Goal: Information Seeking & Learning: Learn about a topic

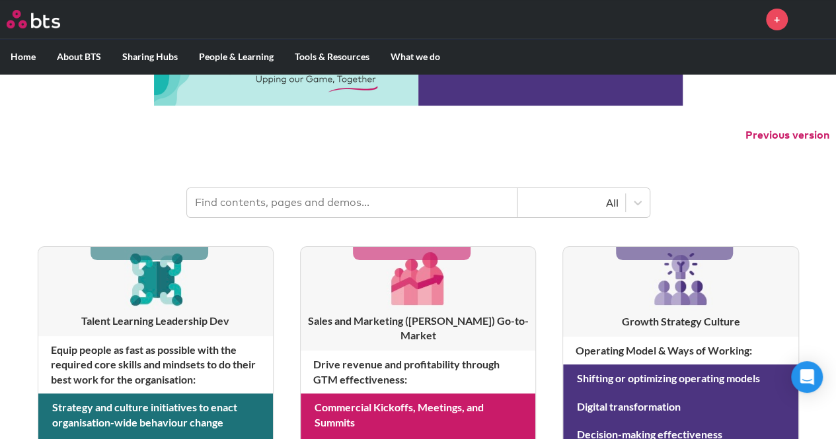
scroll to position [66, 0]
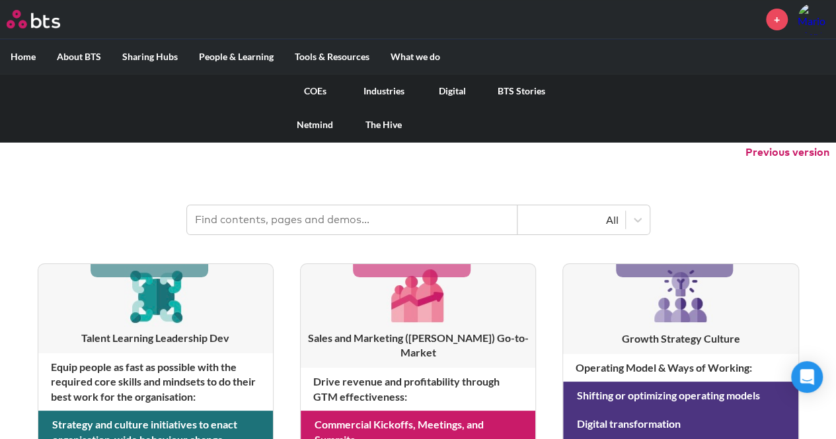
click at [448, 89] on link "Digital" at bounding box center [452, 91] width 69 height 34
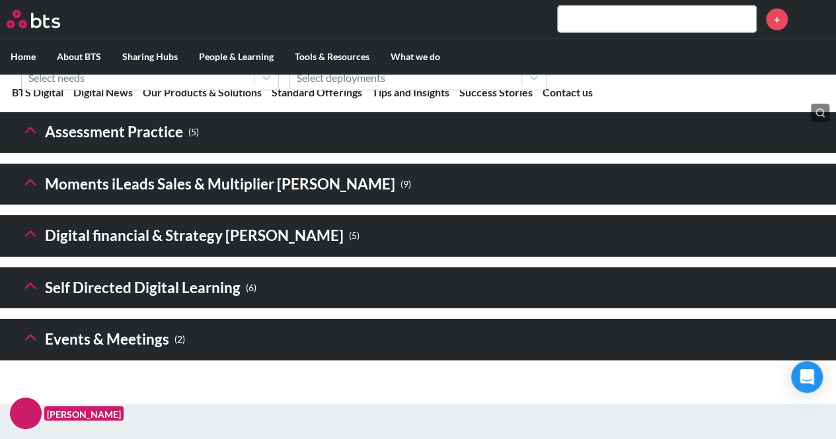
scroll to position [2008, 0]
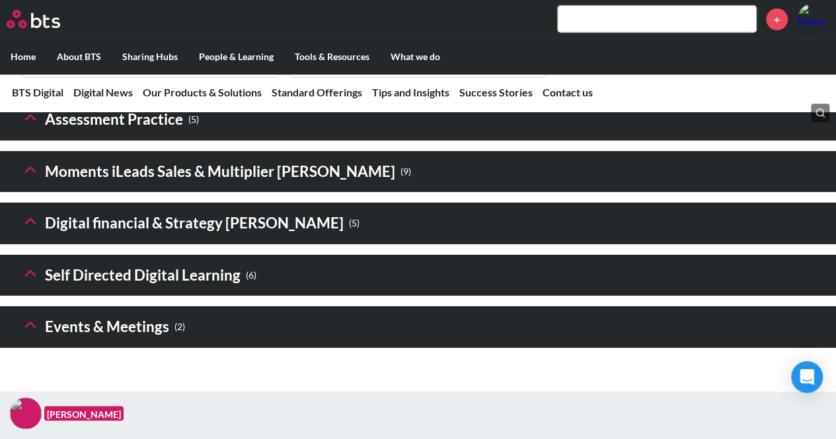
click at [36, 231] on icon at bounding box center [30, 221] width 19 height 19
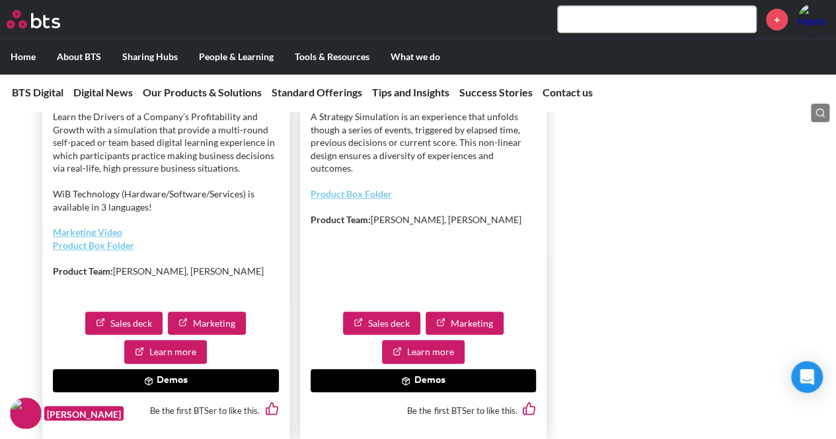
scroll to position [2933, 0]
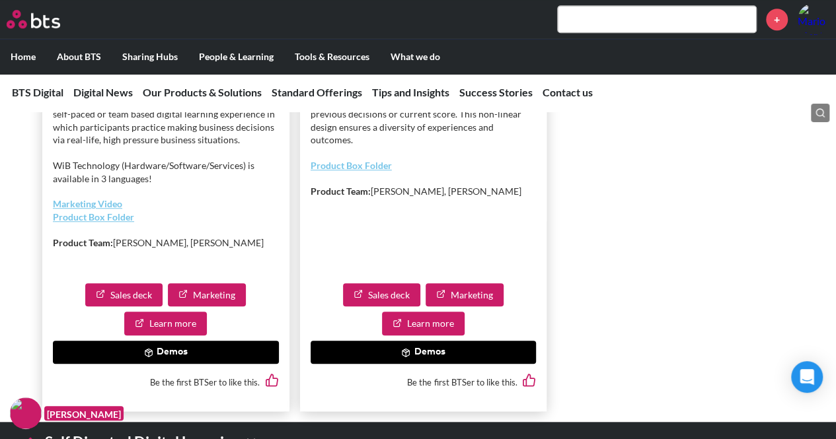
click at [190, 336] on link "Learn more" at bounding box center [165, 324] width 83 height 24
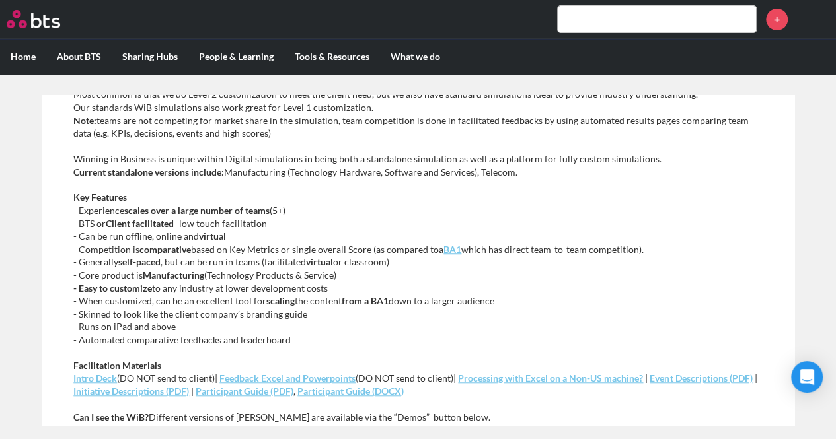
scroll to position [463, 0]
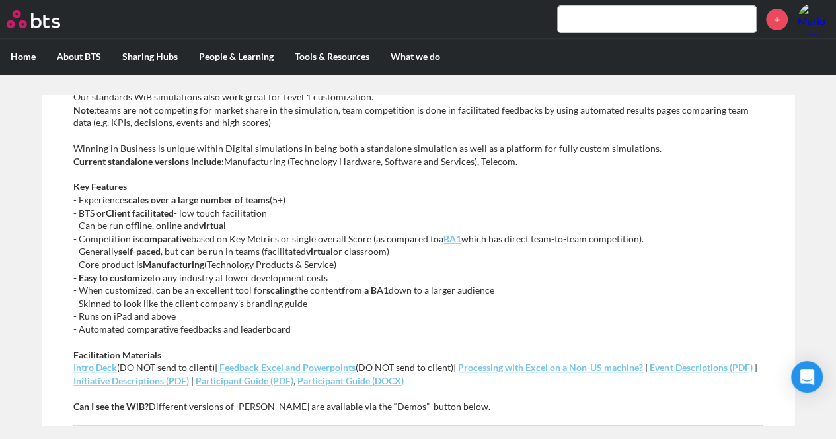
click at [96, 362] on em "Intro Deck" at bounding box center [95, 367] width 44 height 11
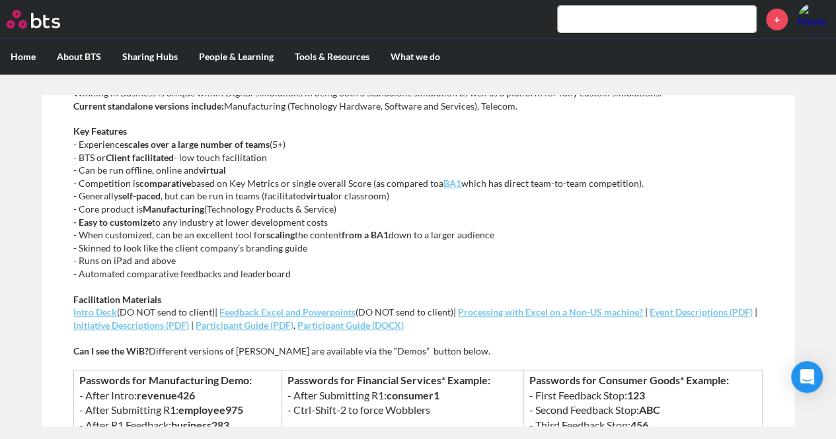
scroll to position [529, 0]
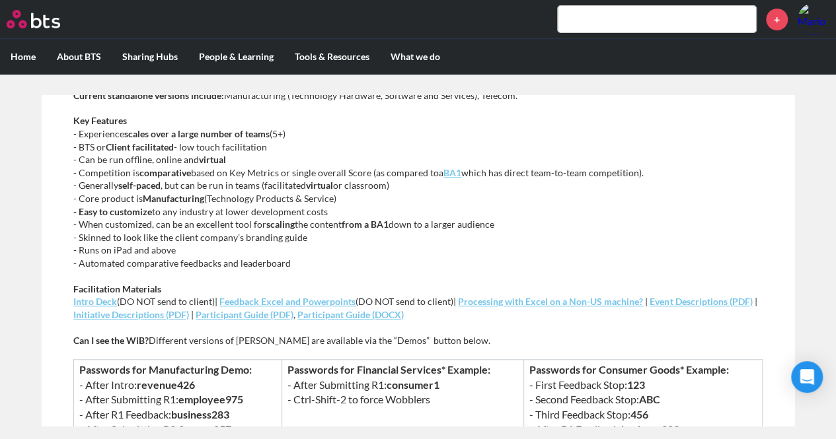
click at [327, 296] on em "Feedback Excel and Powerpoints" at bounding box center [287, 301] width 136 height 11
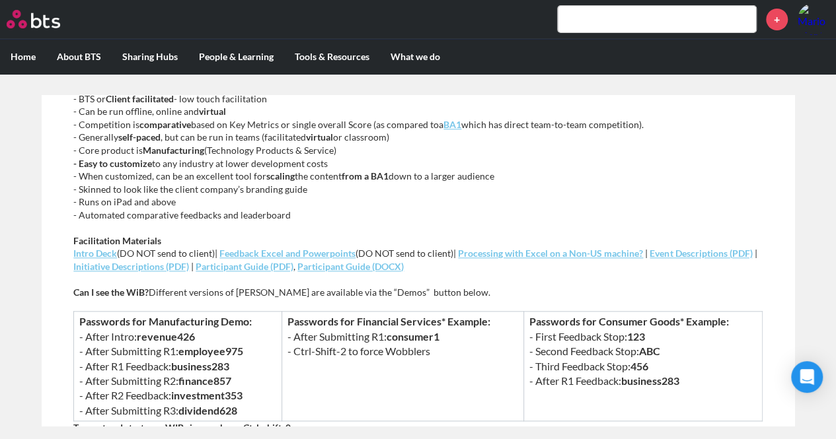
scroll to position [595, 0]
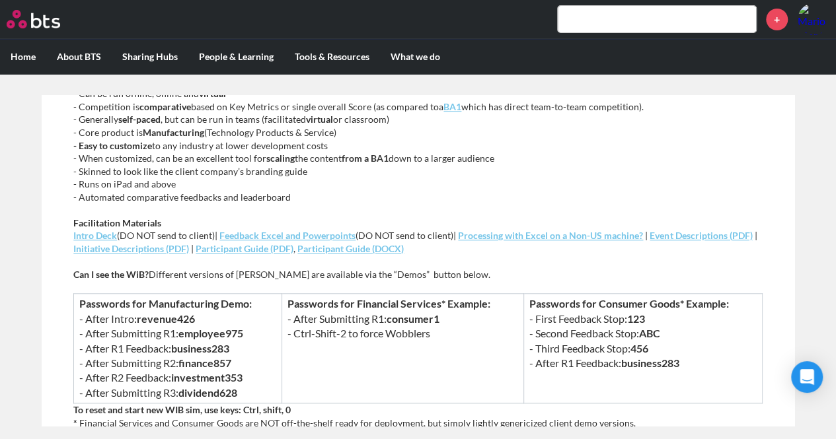
click at [93, 230] on em "Intro Deck" at bounding box center [95, 235] width 44 height 11
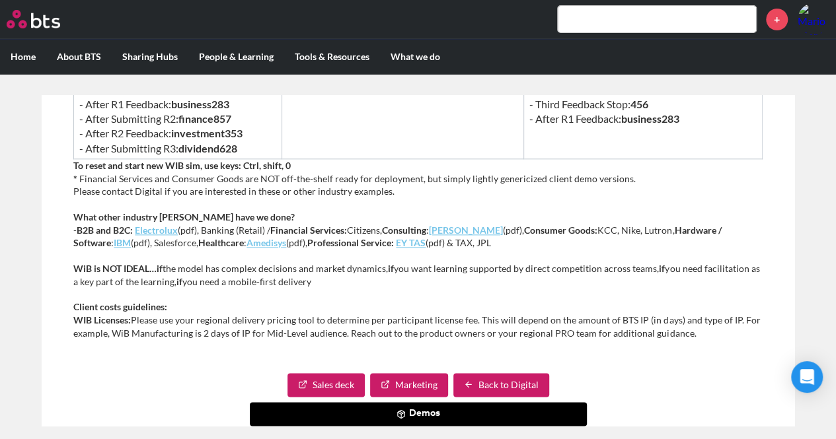
scroll to position [888, 0]
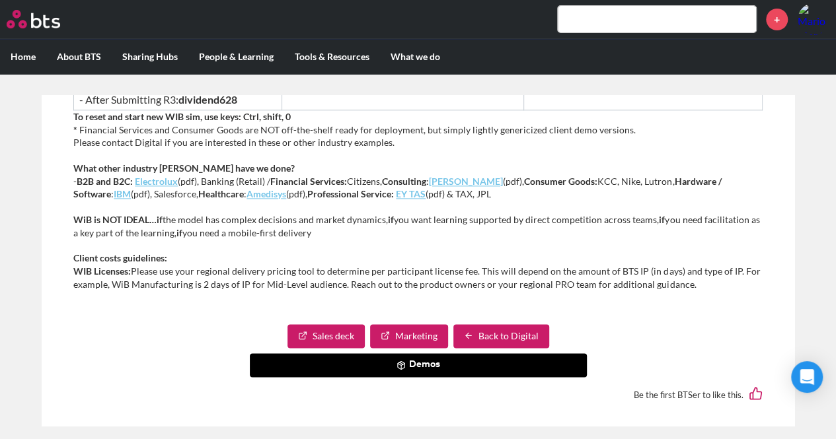
click at [423, 354] on button "Demos" at bounding box center [418, 366] width 337 height 24
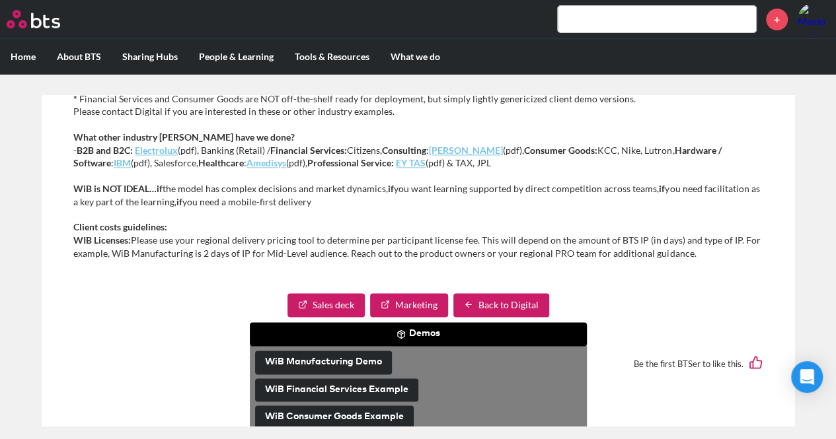
scroll to position [936, 0]
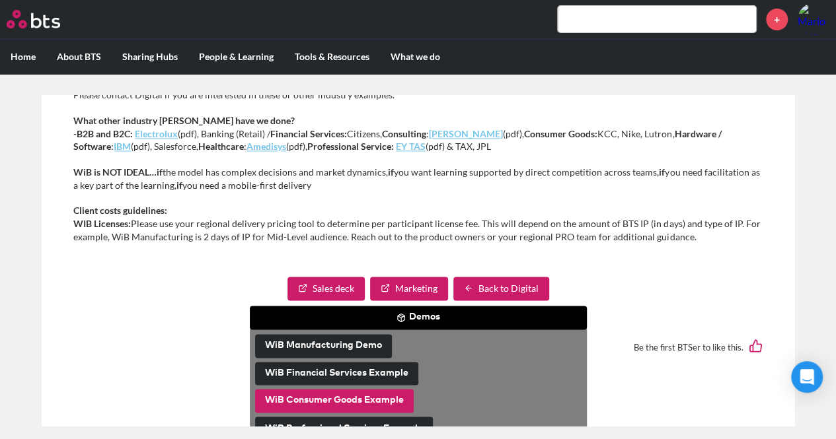
click at [384, 389] on button "WiB Consumer Goods Example" at bounding box center [334, 401] width 159 height 24
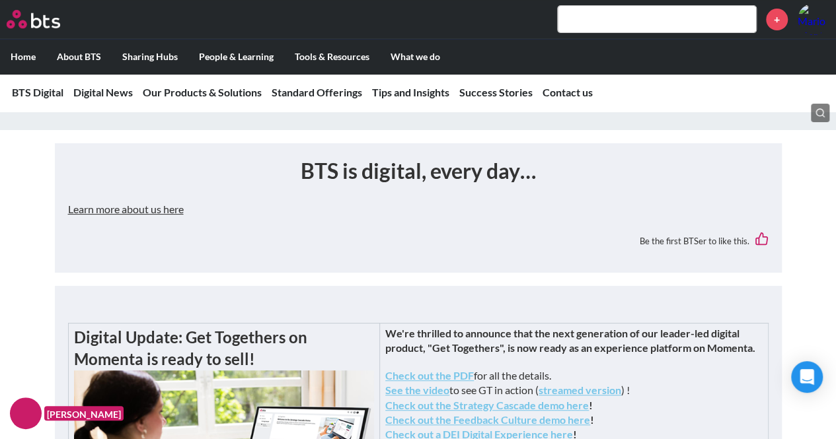
scroll to position [330, 0]
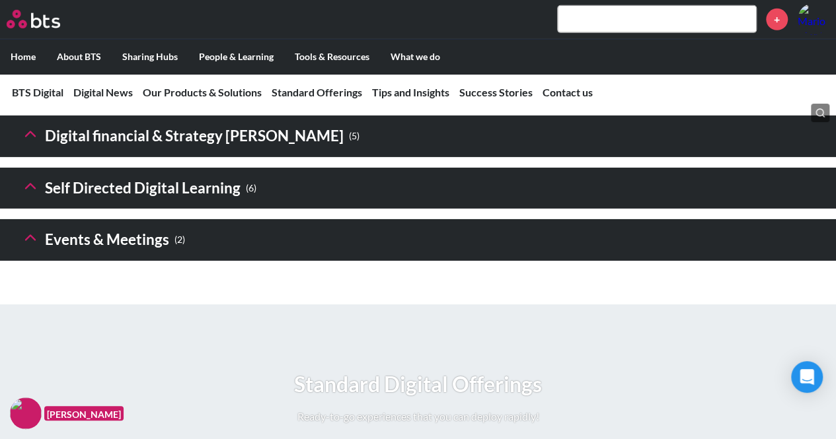
scroll to position [2115, 0]
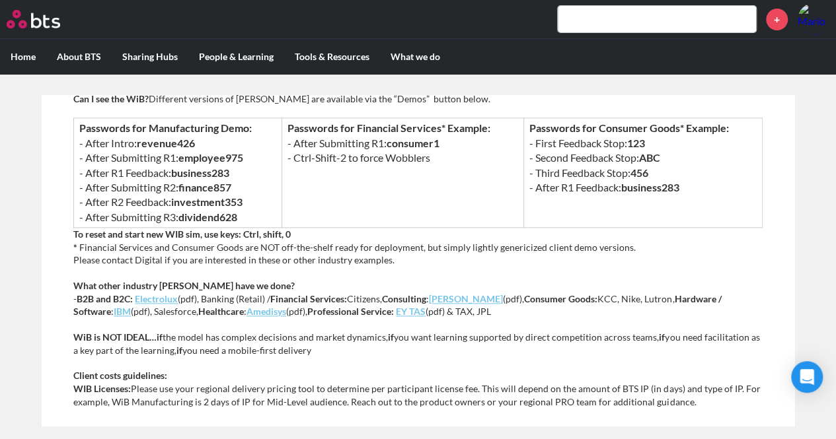
scroll to position [793, 0]
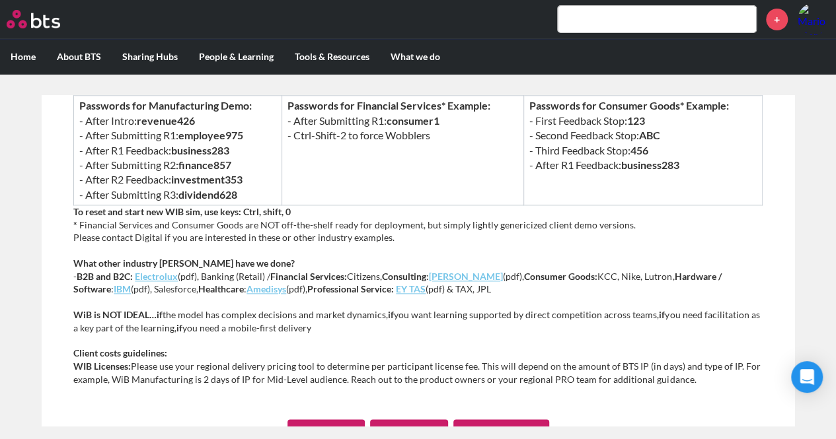
click at [337, 420] on link "Sales deck" at bounding box center [325, 432] width 77 height 24
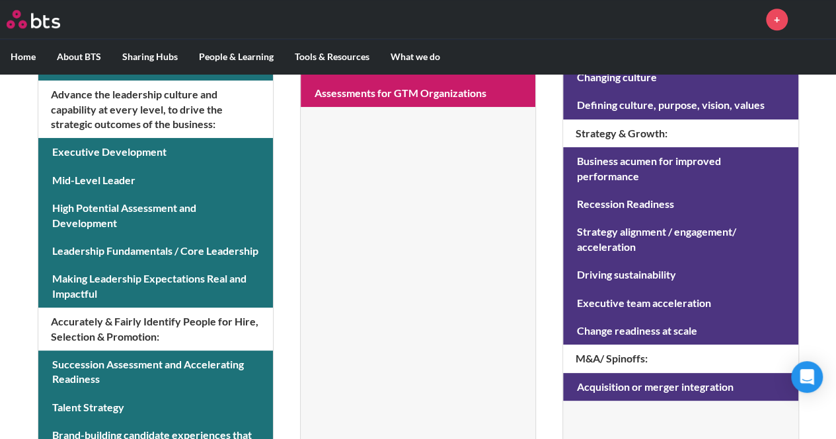
scroll to position [264, 0]
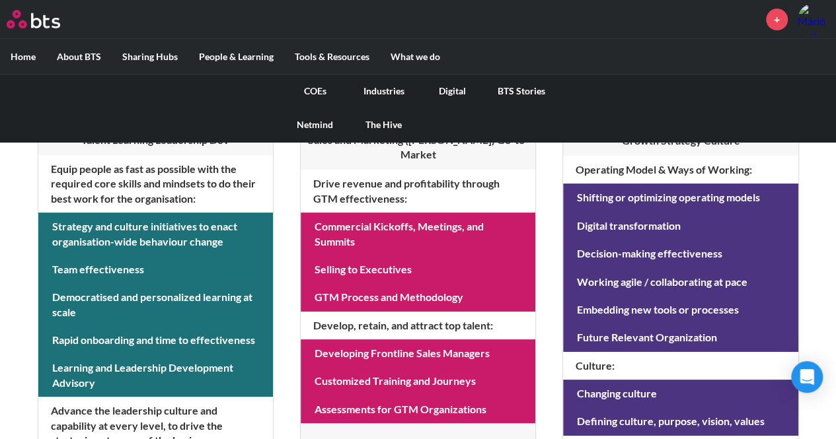
click at [449, 89] on link "Digital" at bounding box center [452, 91] width 69 height 34
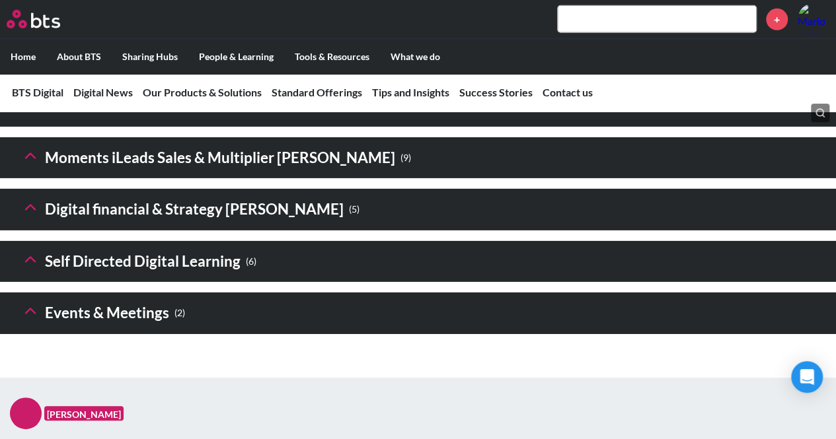
scroll to position [2048, 0]
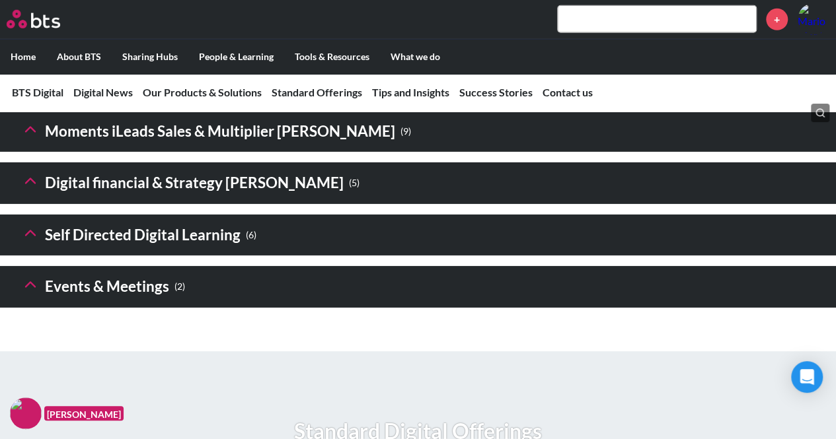
click at [32, 190] on icon at bounding box center [30, 181] width 19 height 19
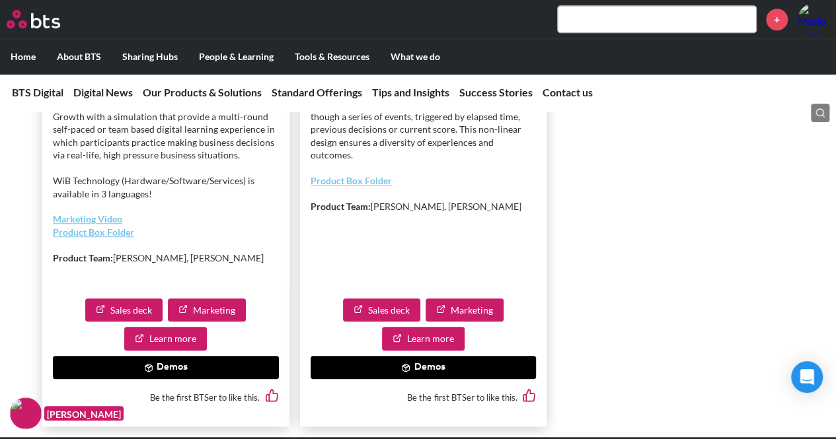
scroll to position [2974, 0]
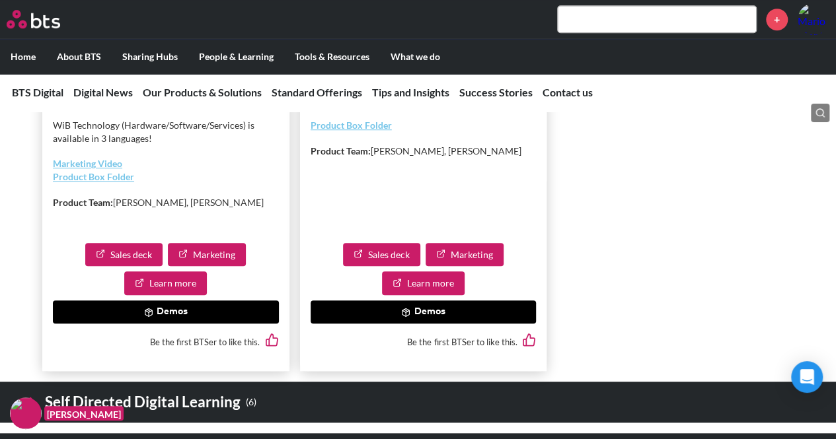
click at [172, 324] on button "Demos" at bounding box center [166, 313] width 226 height 24
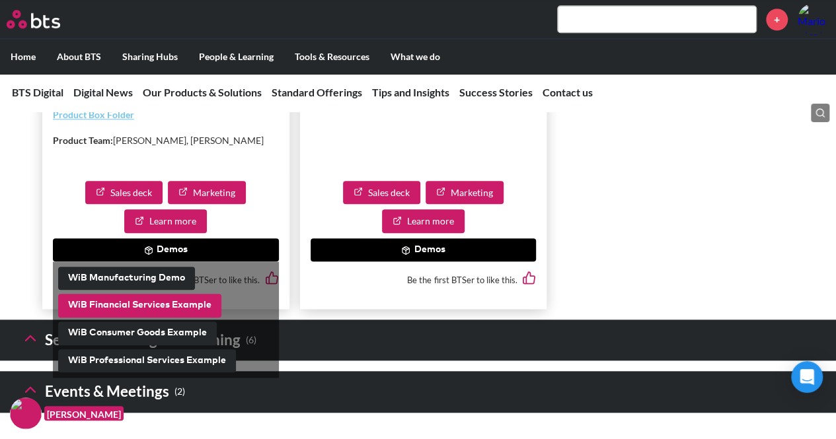
scroll to position [3106, 0]
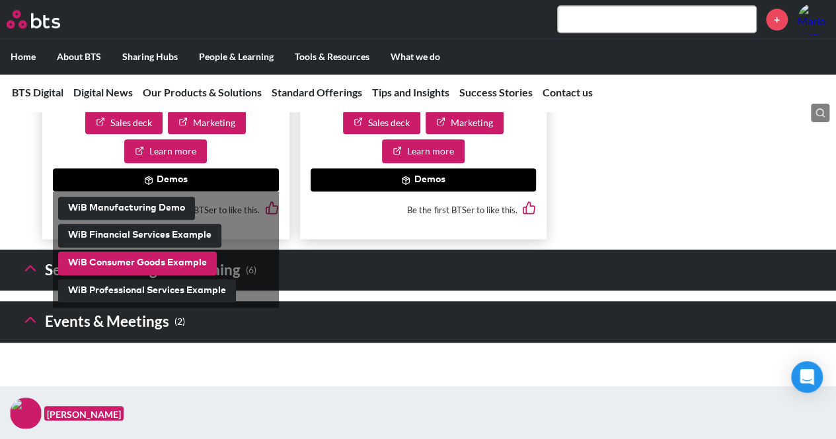
click at [149, 276] on button "WiB Consumer Goods Example" at bounding box center [137, 264] width 159 height 24
